Goal: Information Seeking & Learning: Learn about a topic

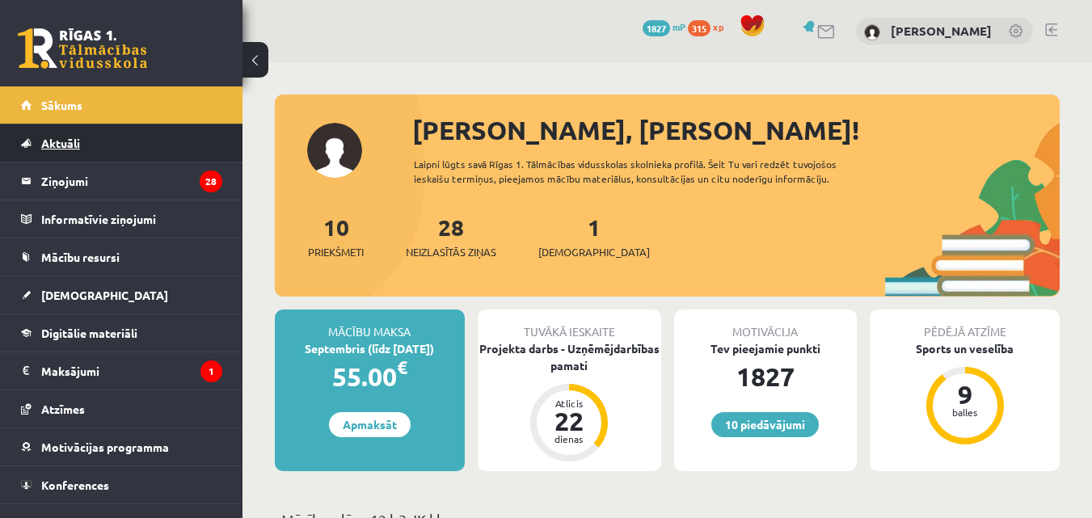
click at [131, 161] on link "Aktuāli" at bounding box center [121, 142] width 201 height 37
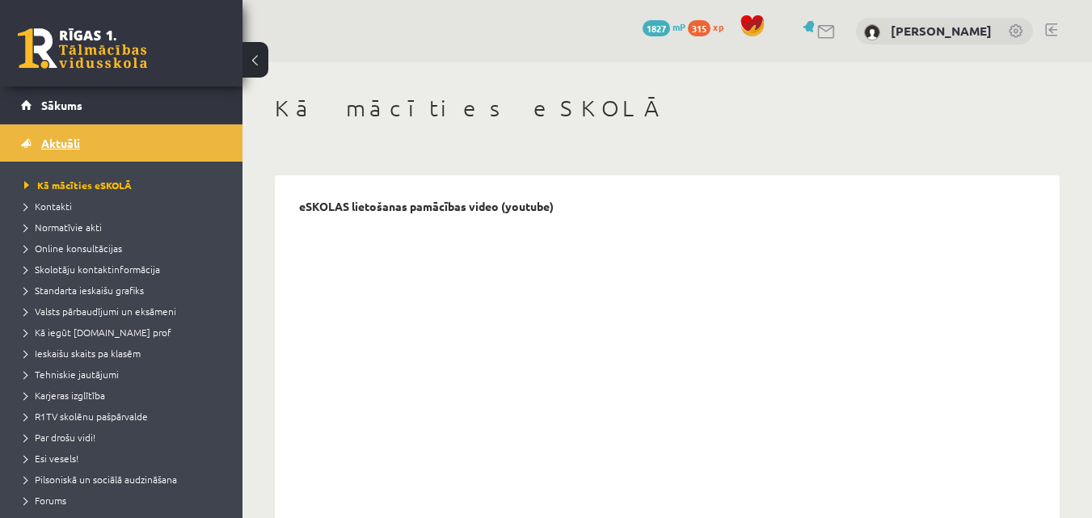
click at [82, 150] on link "Aktuāli" at bounding box center [121, 142] width 201 height 37
click at [79, 151] on link "Aktuāli" at bounding box center [121, 142] width 201 height 37
click at [52, 121] on link "Sākums" at bounding box center [121, 104] width 201 height 37
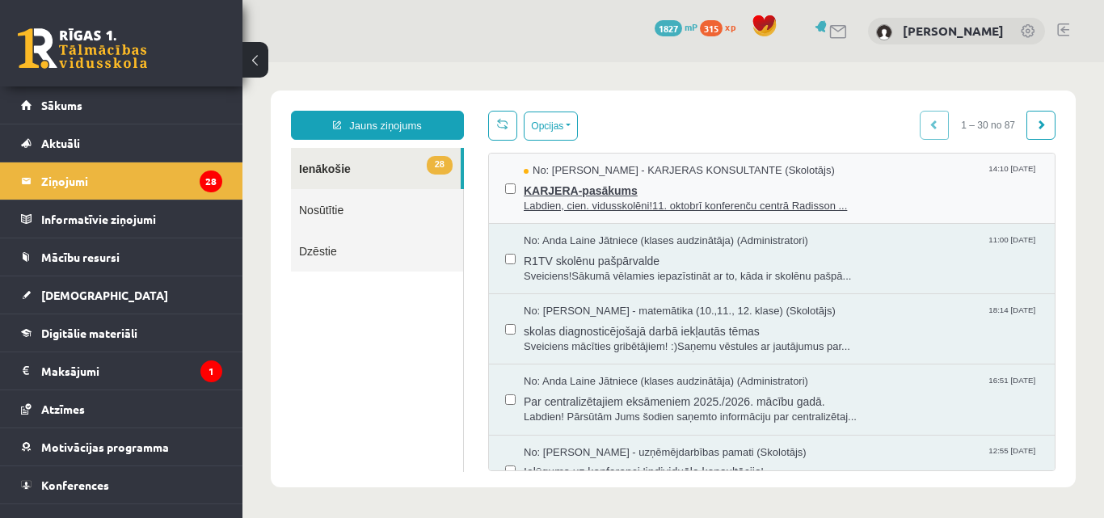
click at [675, 195] on span "KARJERA-pasākums" at bounding box center [781, 189] width 515 height 20
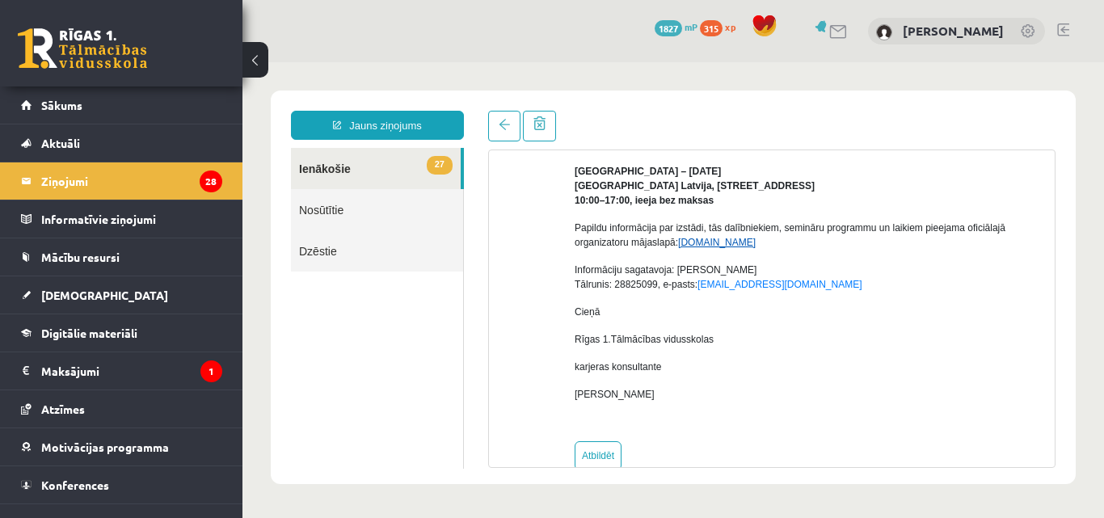
scroll to position [331, 0]
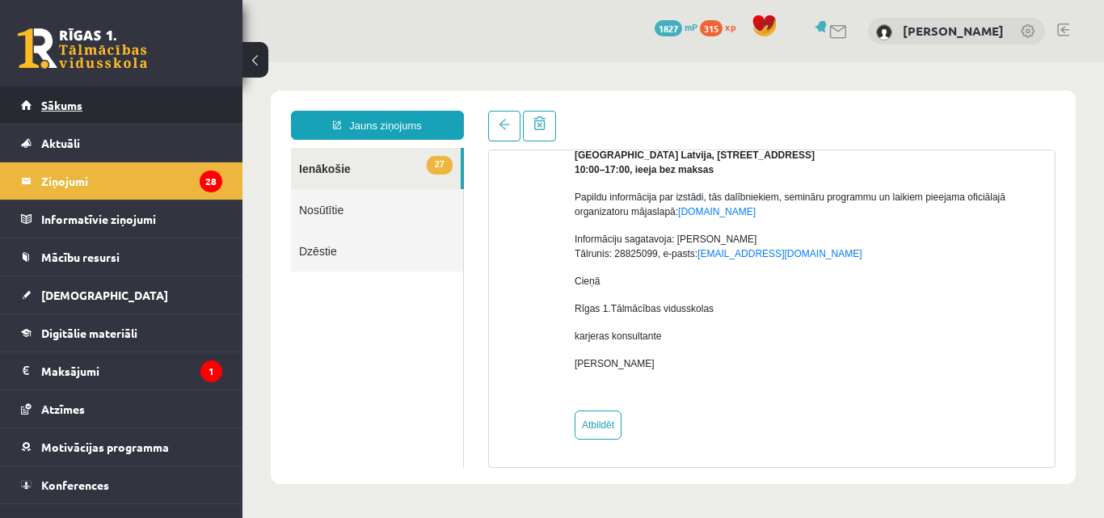
click at [143, 106] on link "Sākums" at bounding box center [121, 104] width 201 height 37
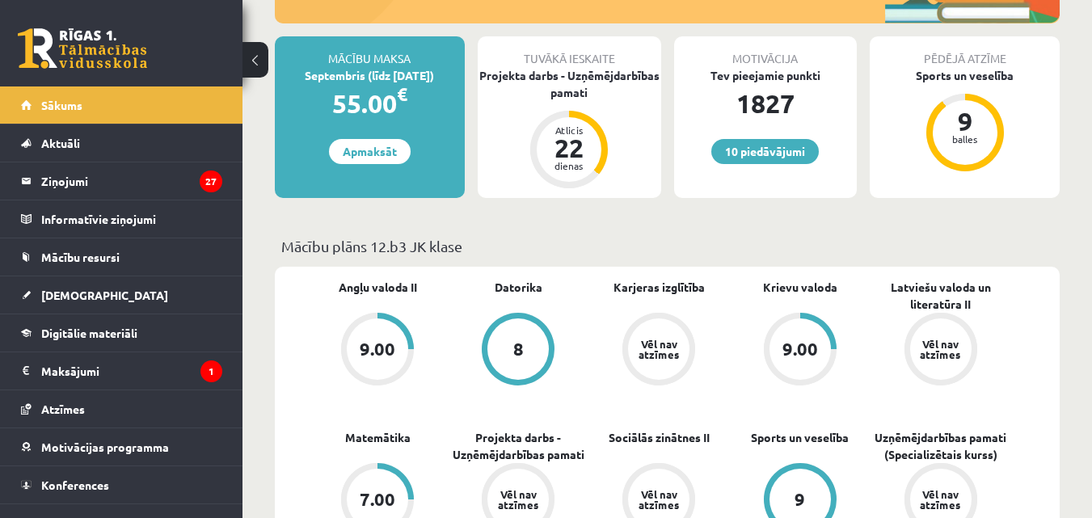
scroll to position [377, 0]
